Goal: Navigation & Orientation: Find specific page/section

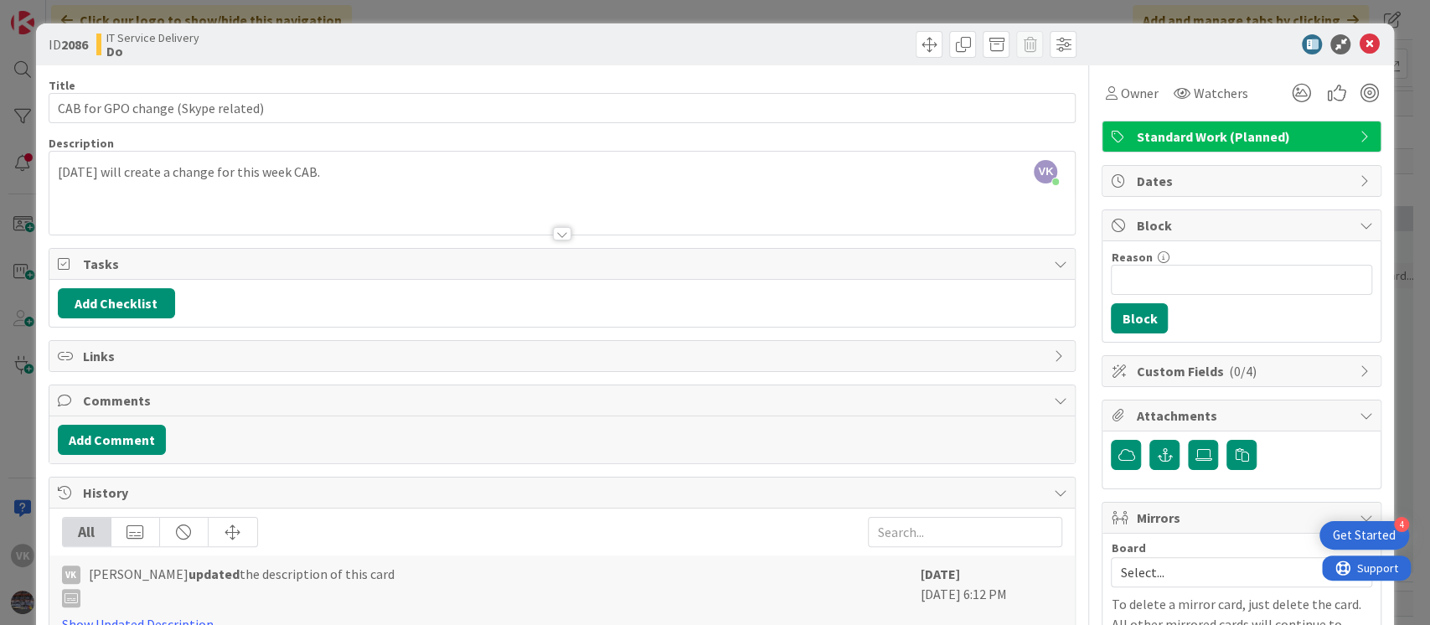
scroll to position [93, 508]
click at [60, 174] on div "[PERSON_NAME] [PERSON_NAME] joined 56 m ago [DATE] will create a change for thi…" at bounding box center [562, 193] width 1026 height 83
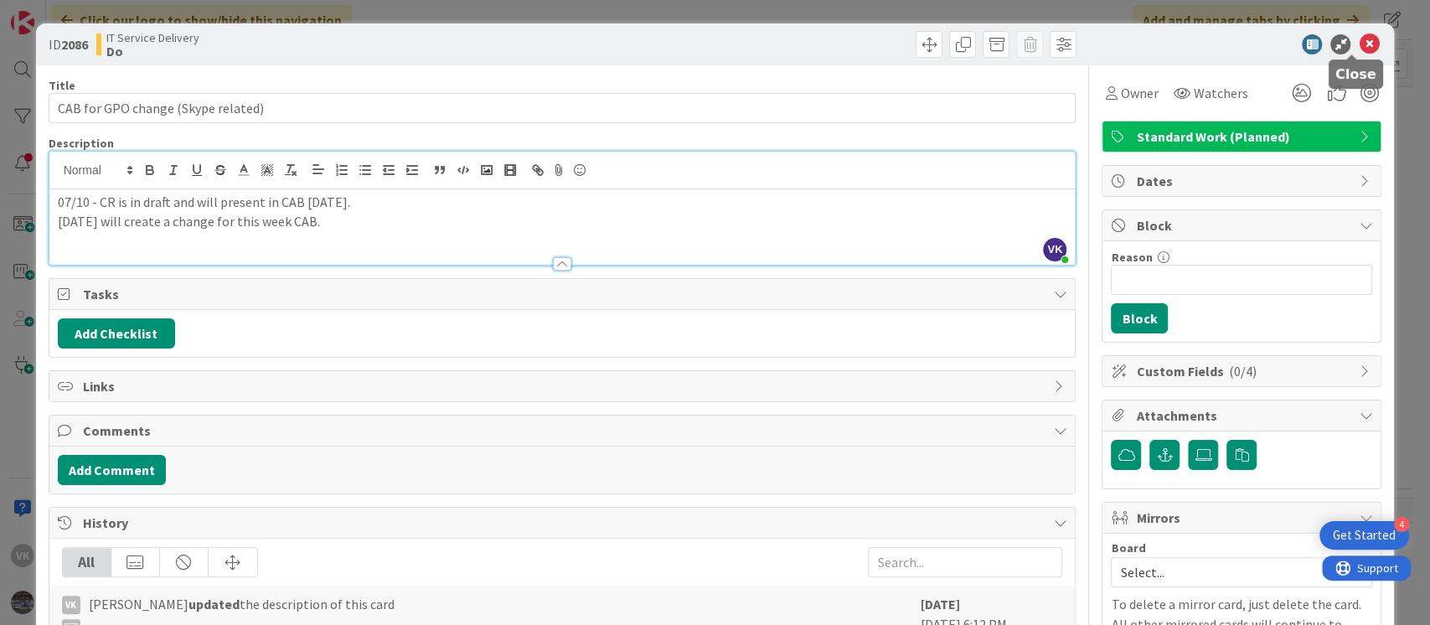
click at [1359, 38] on icon at bounding box center [1369, 44] width 20 height 20
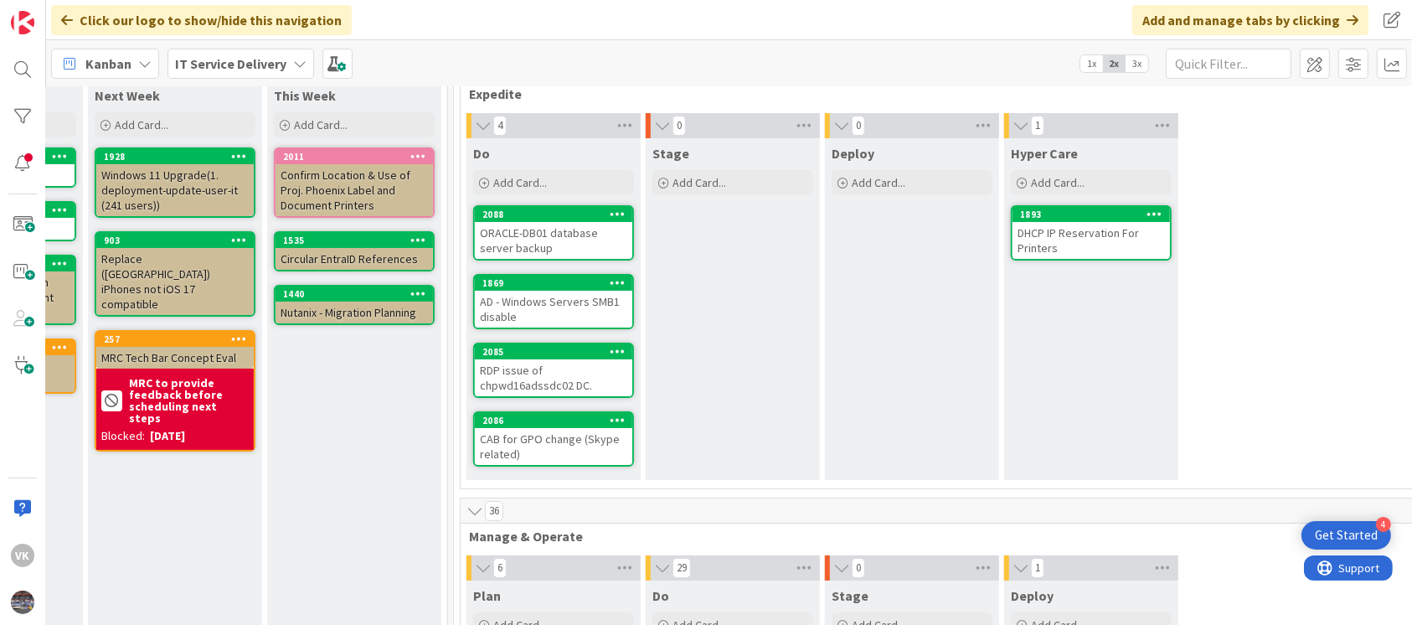
click at [536, 366] on div "RDP issue of chpwd16adssdc02 DC." at bounding box center [553, 377] width 157 height 37
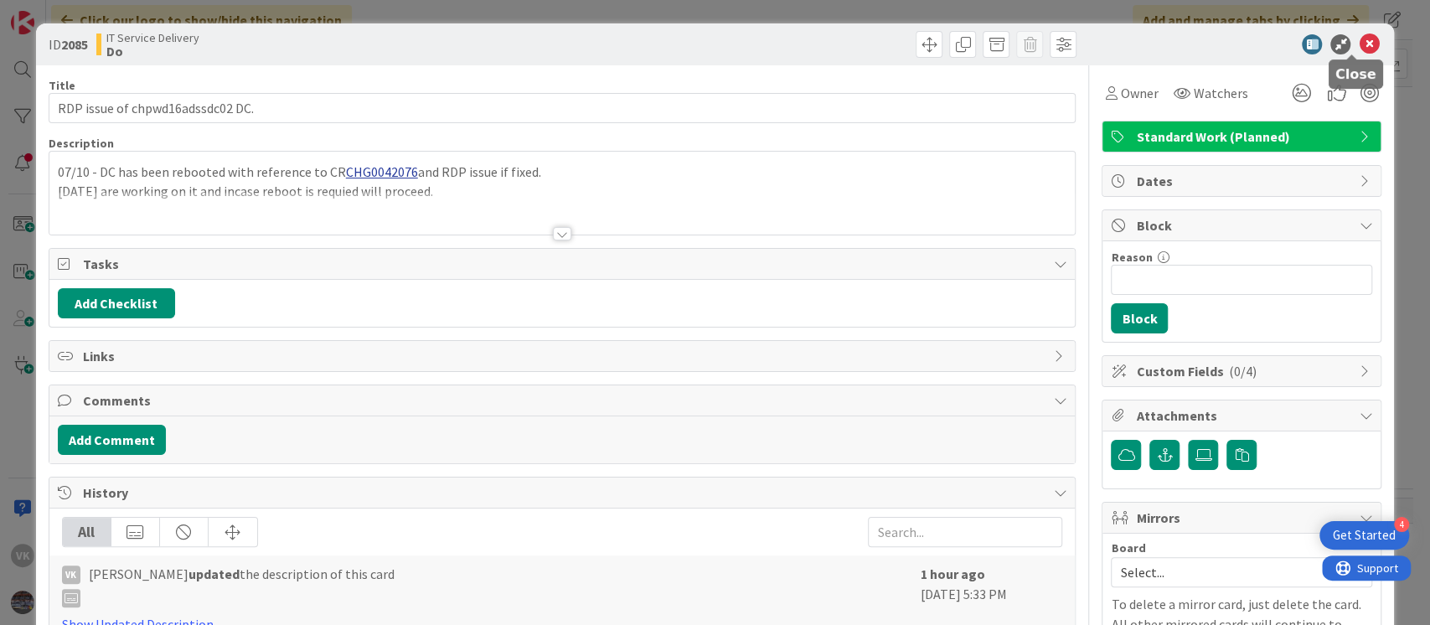
click at [1359, 44] on icon at bounding box center [1369, 44] width 20 height 20
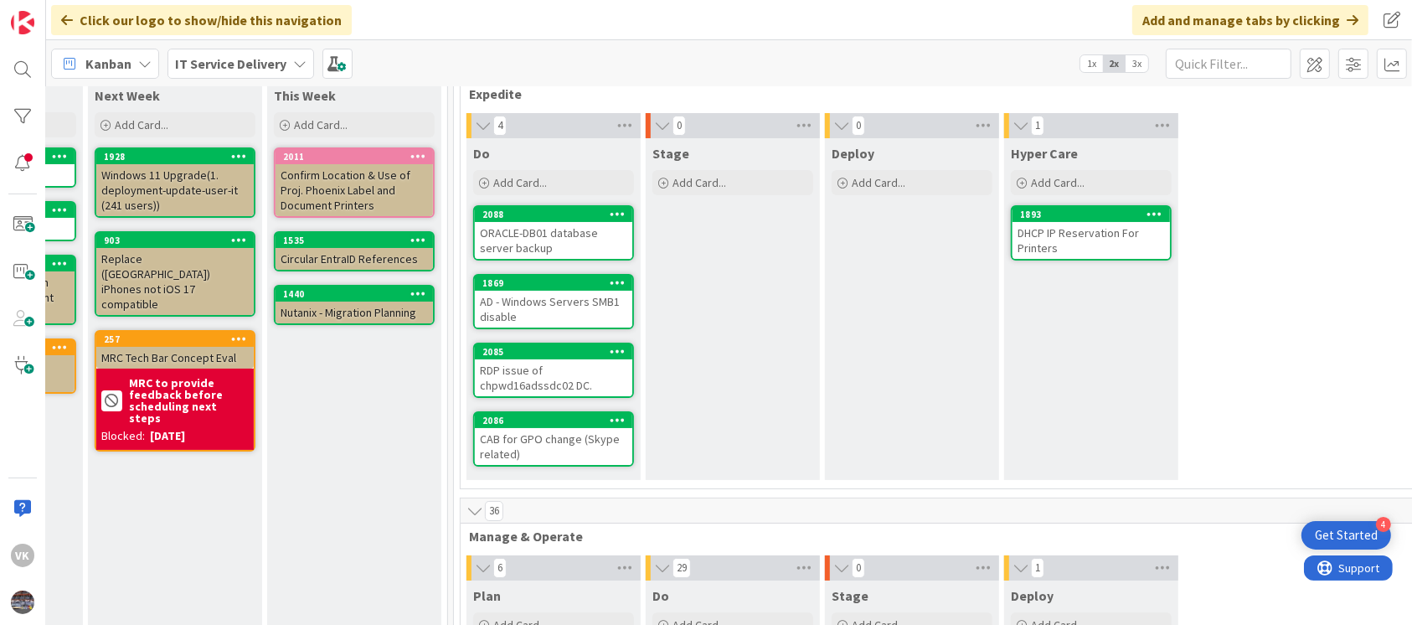
click at [588, 432] on div "CAB for GPO change (Skype related)" at bounding box center [553, 446] width 157 height 37
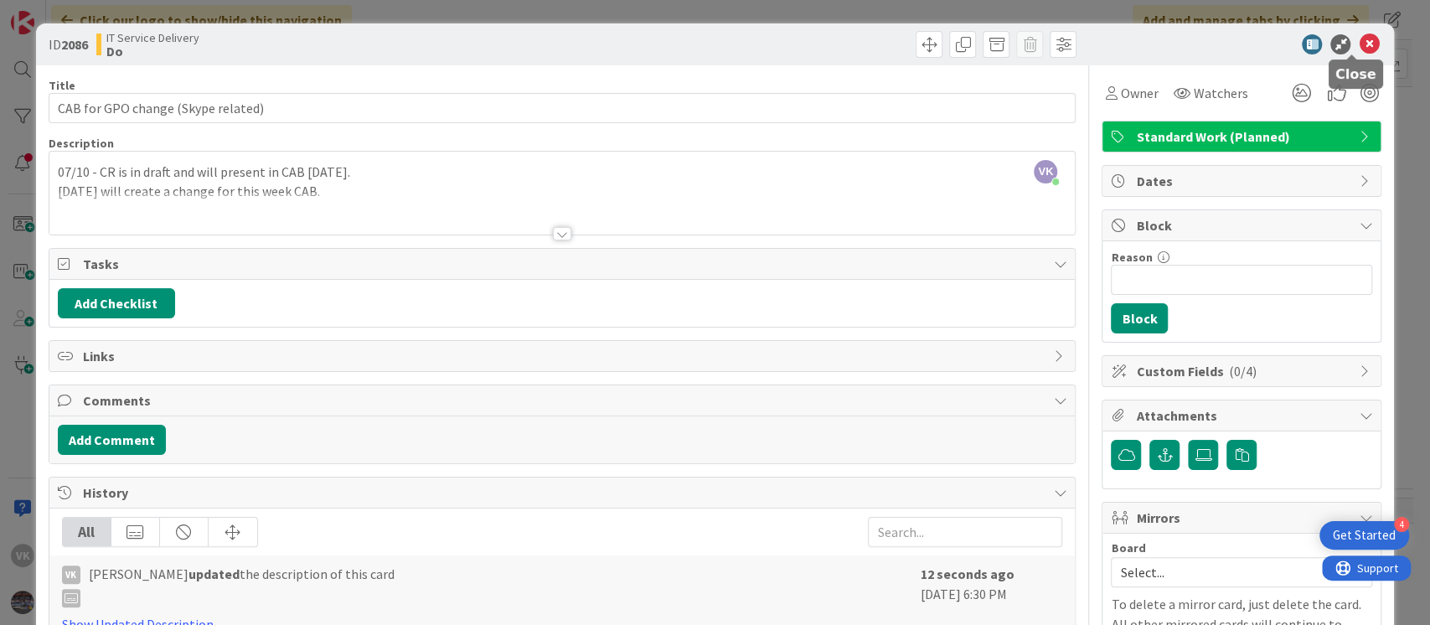
click at [1359, 43] on icon at bounding box center [1369, 44] width 20 height 20
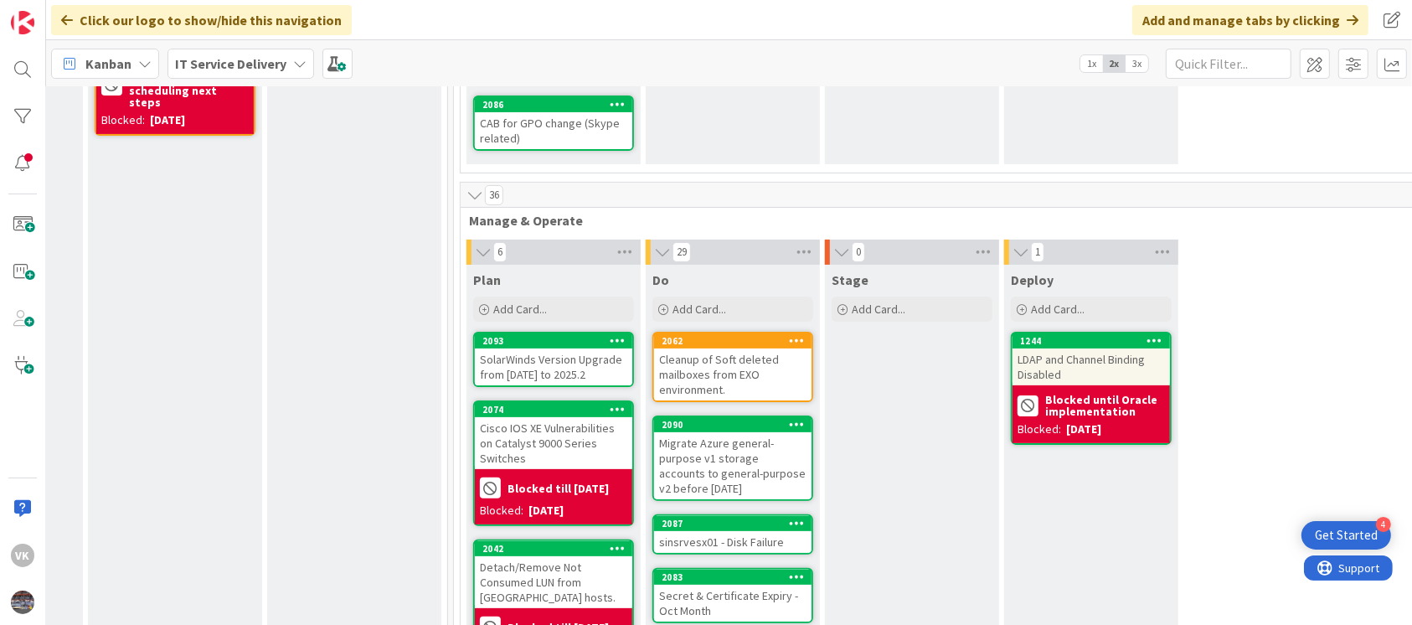
scroll to position [410, 508]
